Goal: Transaction & Acquisition: Subscribe to service/newsletter

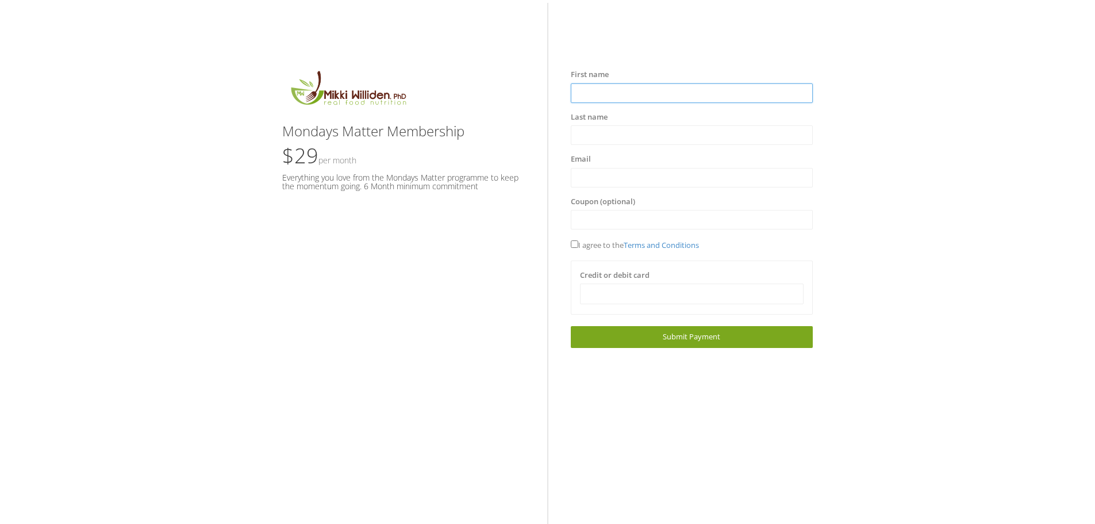
click at [586, 91] on input "text" at bounding box center [692, 93] width 242 height 20
type input "*********"
type input "********"
type input "**********"
